Goal: Download file/media

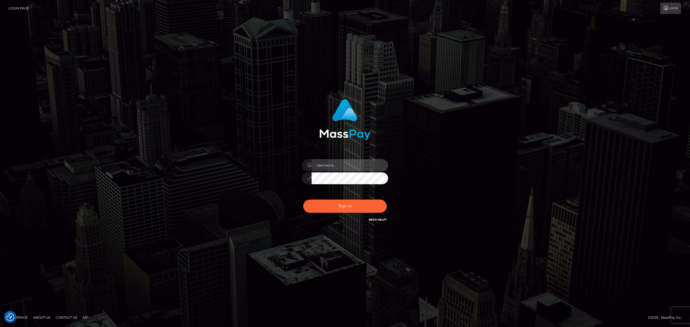
drag, startPoint x: 335, startPoint y: 166, endPoint x: 342, endPoint y: 170, distance: 7.8
click at [335, 166] on input "text" at bounding box center [350, 165] width 77 height 12
type input "Eric"
click at [347, 200] on button "Sign in" at bounding box center [345, 206] width 84 height 13
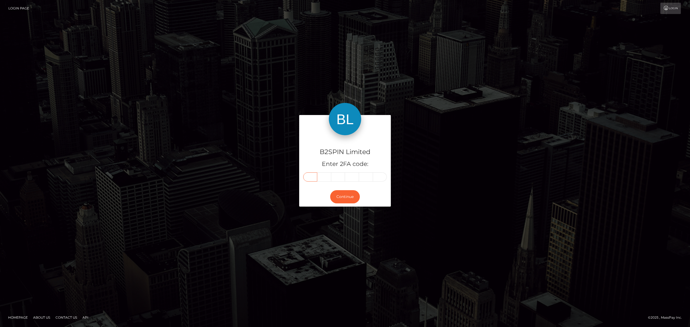
click at [313, 178] on input "text" at bounding box center [310, 177] width 14 height 9
paste input "4"
type input "4"
type input "6"
type input "7"
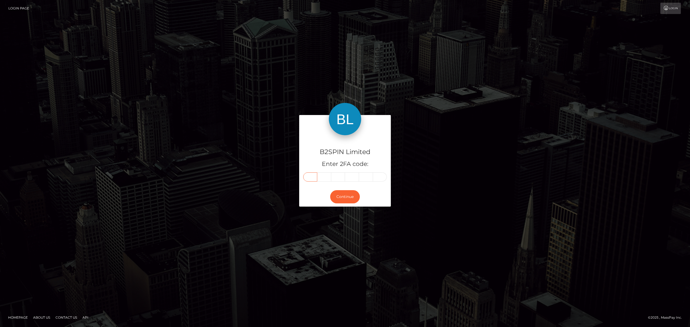
type input "9"
type input "7"
type input "8"
click at [342, 195] on button "Continue" at bounding box center [345, 196] width 30 height 13
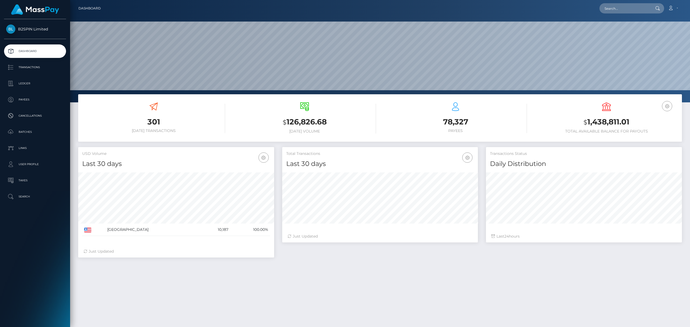
scroll to position [95, 196]
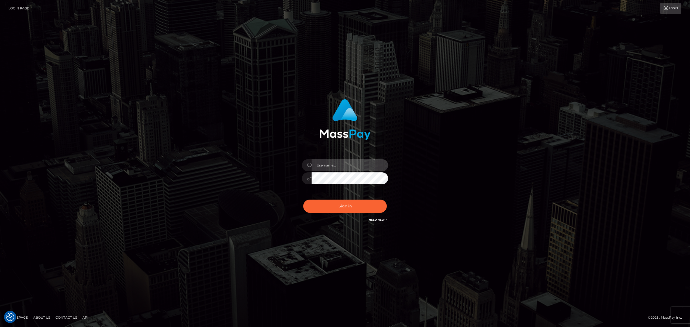
click at [332, 166] on input "text" at bounding box center [350, 165] width 77 height 12
type input "Eric"
click at [352, 207] on button "Sign in" at bounding box center [345, 206] width 84 height 13
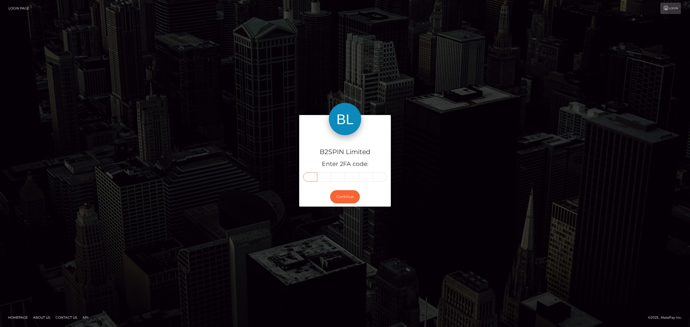
click at [313, 177] on input "text" at bounding box center [310, 177] width 14 height 9
paste input "6"
type input "6"
type input "1"
type input "0"
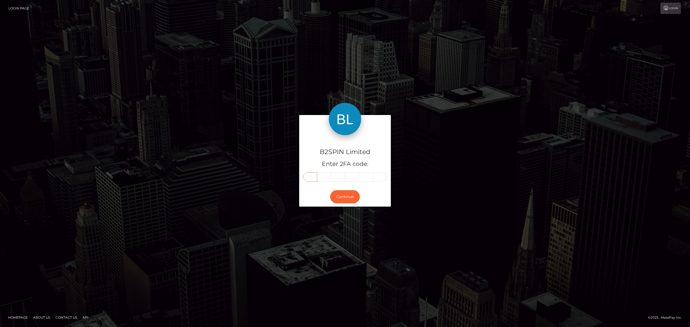
type input "4"
type input "0"
type input "8"
click at [345, 195] on button "Continue" at bounding box center [345, 196] width 30 height 13
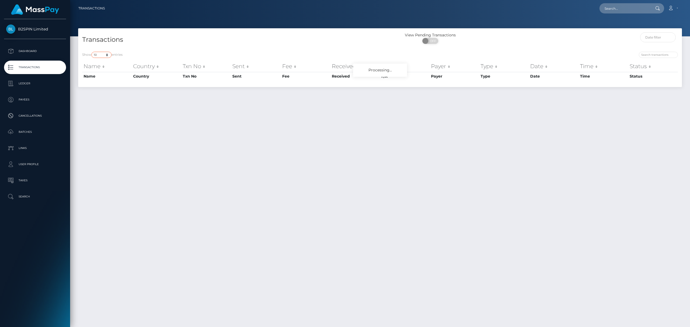
click at [102, 55] on select "10 25 50 100 250 500 1,000 3,500" at bounding box center [101, 55] width 20 height 6
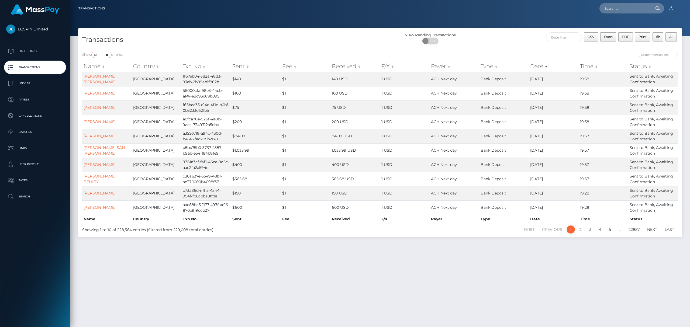
select select "3500"
click at [92, 52] on select "10 25 50 100 250 500 1,000 3,500" at bounding box center [101, 55] width 20 height 6
click at [435, 42] on span "OFF" at bounding box center [431, 41] width 13 height 6
checkbox input "true"
click at [476, 45] on div "ON OFF" at bounding box center [430, 42] width 101 height 9
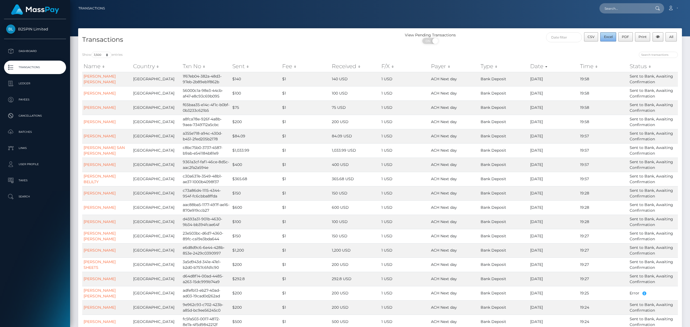
click at [606, 37] on span "Excel" at bounding box center [608, 37] width 9 height 4
drag, startPoint x: 607, startPoint y: 37, endPoint x: 638, endPoint y: 1, distance: 47.1
click at [607, 37] on span "Excel" at bounding box center [608, 37] width 9 height 4
